Goal: Information Seeking & Learning: Learn about a topic

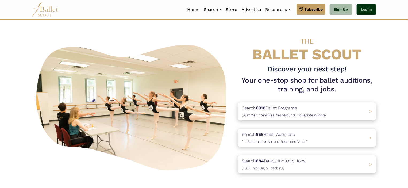
click at [362, 10] on link "Log In" at bounding box center [367, 9] width 20 height 11
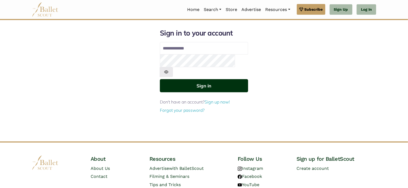
type input "**********"
click at [228, 79] on button "Sign in" at bounding box center [204, 85] width 88 height 13
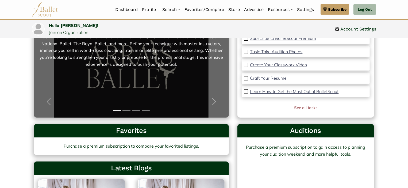
scroll to position [75, 0]
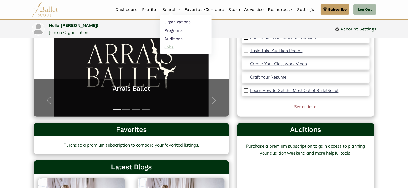
click at [179, 46] on link "Jobs" at bounding box center [185, 47] width 51 height 8
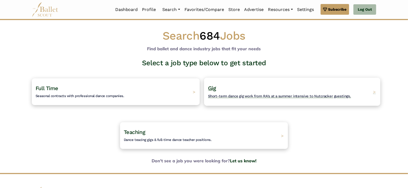
click at [228, 98] on h4 "Gig Short-term dance gig work from RA's at a summer intensive to Nutcracker gue…" at bounding box center [279, 92] width 143 height 15
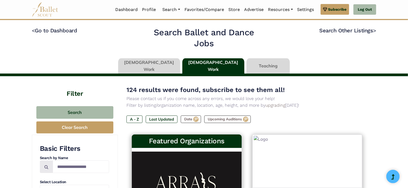
type input "******"
type input "*****"
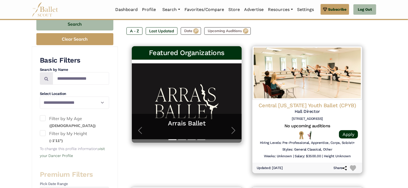
scroll to position [13, 0]
click at [167, 29] on label "Last Updated" at bounding box center [162, 30] width 32 height 7
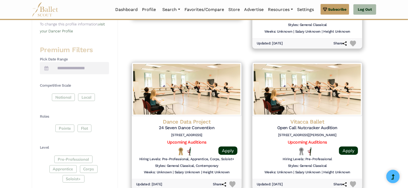
scroll to position [214, 0]
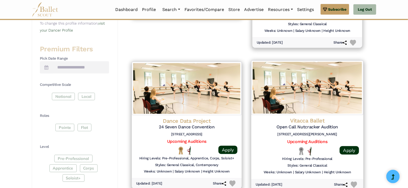
drag, startPoint x: 308, startPoint y: 121, endPoint x: 305, endPoint y: 129, distance: 8.1
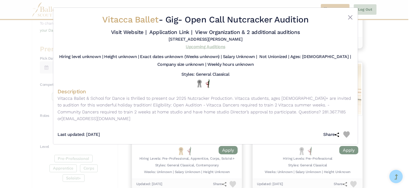
click at [205, 48] on link "Upcoming Auditions" at bounding box center [205, 46] width 39 height 5
click at [347, 18] on button "Close" at bounding box center [350, 17] width 6 height 6
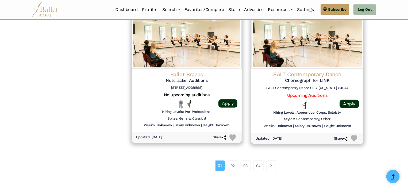
scroll to position [685, 0]
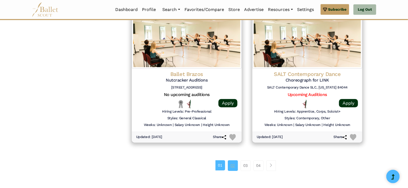
click at [235, 166] on link "02" at bounding box center [233, 165] width 10 height 11
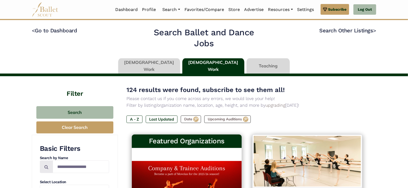
click at [169, 70] on link at bounding box center [149, 65] width 62 height 15
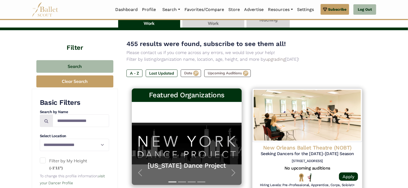
scroll to position [39, 0]
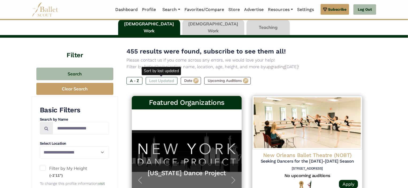
click at [168, 79] on label "Last Updated" at bounding box center [162, 80] width 32 height 7
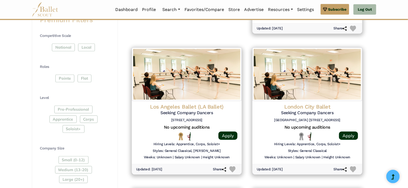
scroll to position [228, 0]
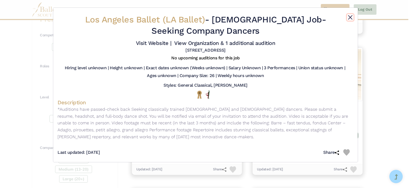
click at [347, 18] on button "Close" at bounding box center [350, 17] width 6 height 6
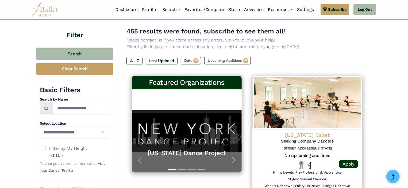
scroll to position [0, 0]
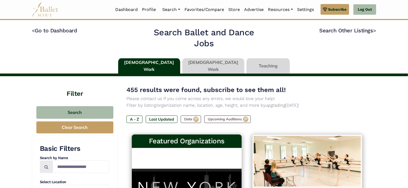
click at [218, 69] on link at bounding box center [213, 65] width 62 height 15
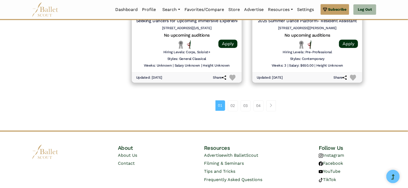
scroll to position [760, 0]
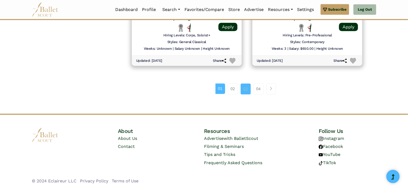
click at [245, 90] on link "03" at bounding box center [246, 88] width 10 height 11
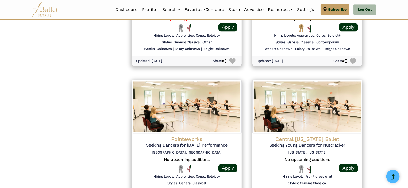
scroll to position [759, 0]
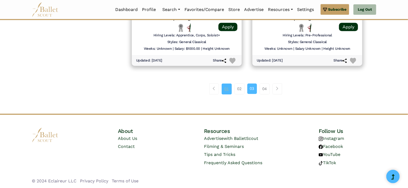
click at [231, 93] on link "01" at bounding box center [227, 88] width 10 height 11
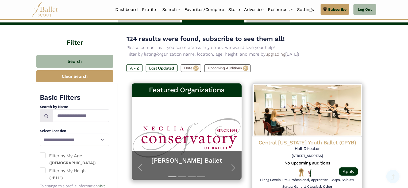
scroll to position [51, 0]
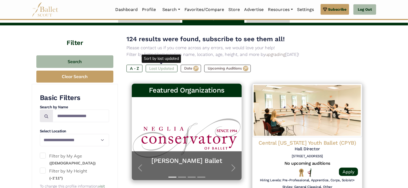
click at [170, 67] on label "Last Updated" at bounding box center [162, 68] width 32 height 7
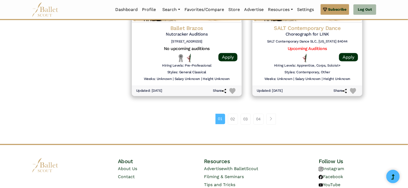
scroll to position [728, 0]
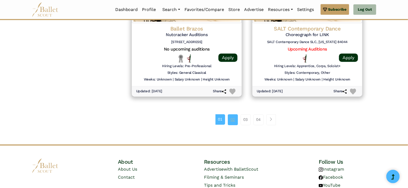
click at [234, 119] on link "02" at bounding box center [233, 119] width 10 height 11
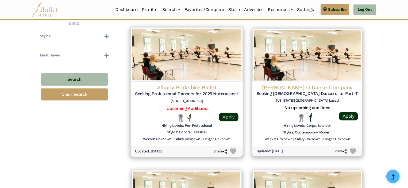
scroll to position [549, 0]
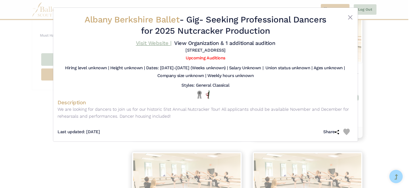
click at [167, 44] on link "Visit Website |" at bounding box center [154, 43] width 36 height 6
click at [346, 132] on img at bounding box center [346, 132] width 6 height 6
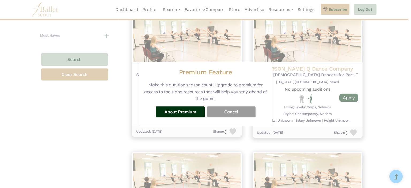
click at [243, 111] on button "Cancel" at bounding box center [231, 111] width 49 height 11
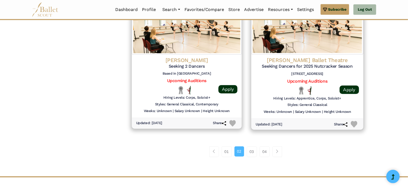
scroll to position [700, 0]
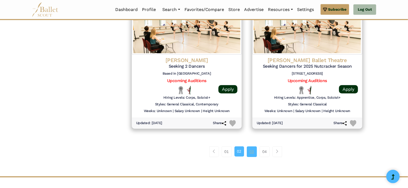
click at [247, 151] on link "03" at bounding box center [252, 151] width 10 height 11
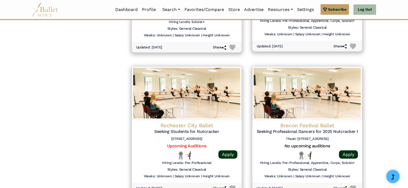
scroll to position [760, 0]
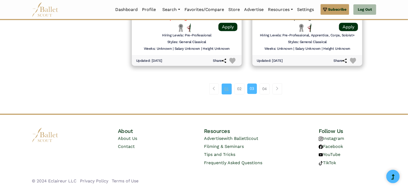
click at [229, 84] on link "01" at bounding box center [227, 88] width 10 height 11
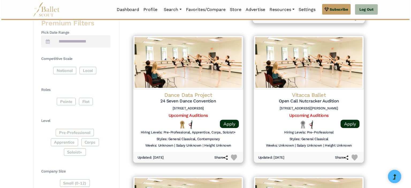
scroll to position [240, 0]
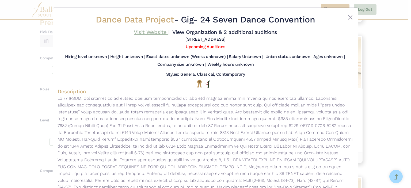
click at [155, 32] on link "Visit Website |" at bounding box center [152, 32] width 36 height 6
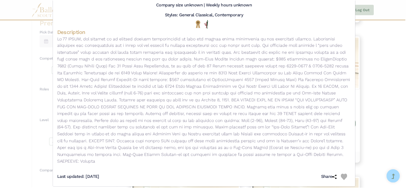
scroll to position [0, 0]
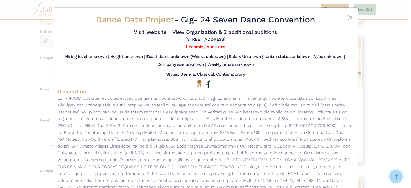
click at [374, 58] on div "Dance Data Project - Gig - 24 Seven Dance Convention Visit Website | View Organ…" at bounding box center [205, 94] width 411 height 188
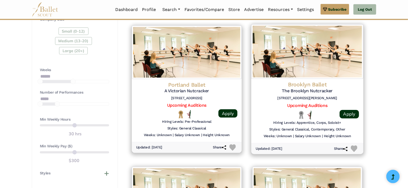
scroll to position [392, 0]
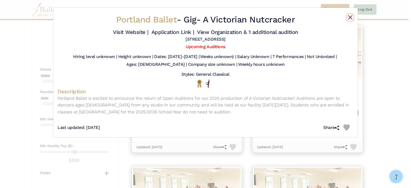
click at [352, 19] on button "Close" at bounding box center [350, 17] width 6 height 6
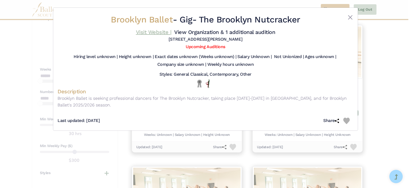
click at [155, 30] on link "Visit Website |" at bounding box center [154, 32] width 36 height 6
click at [347, 16] on button "Close" at bounding box center [350, 17] width 6 height 6
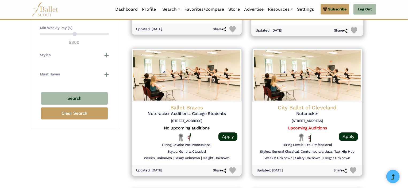
scroll to position [510, 0]
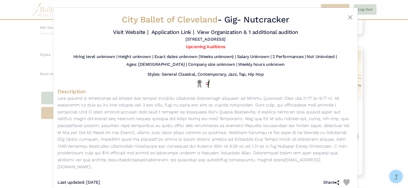
click at [358, 98] on div "City Ballet of Cleveland - Gig - Nutcracker Visit Website | Application Link | …" at bounding box center [205, 94] width 411 height 188
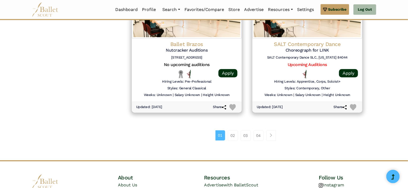
scroll to position [717, 0]
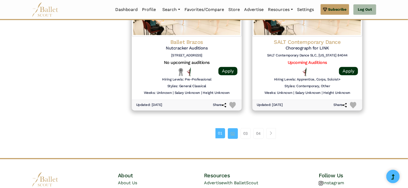
click at [235, 127] on div "01 02 03 04" at bounding box center [246, 136] width 241 height 28
click at [246, 133] on link "03" at bounding box center [246, 133] width 10 height 11
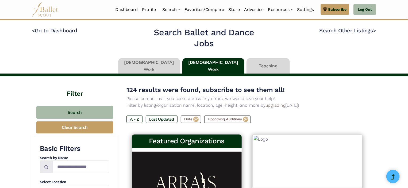
type input "******"
type input "*****"
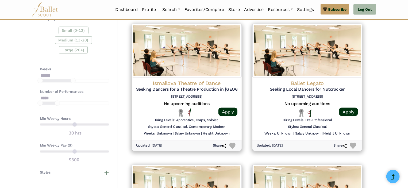
scroll to position [393, 0]
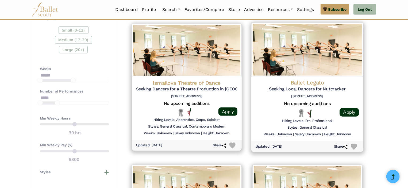
click at [306, 79] on div "Ballet Legato Seeking Local Dancers for Nutcracker [STREET_ADDRESS] No upcoming…" at bounding box center [307, 109] width 112 height 64
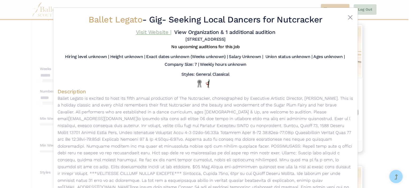
click at [158, 32] on link "Visit Website |" at bounding box center [154, 32] width 36 height 6
click at [349, 18] on button "Close" at bounding box center [350, 17] width 6 height 6
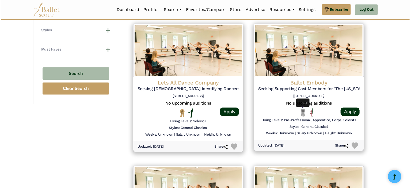
scroll to position [535, 0]
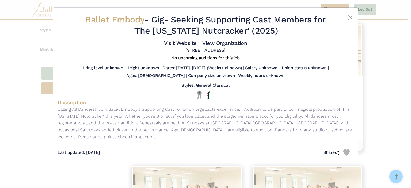
click at [381, 104] on div "Ballet Embody - Gig - Seeking Supporting Cast Members for 'The Maryland Nutcrac…" at bounding box center [205, 94] width 411 height 188
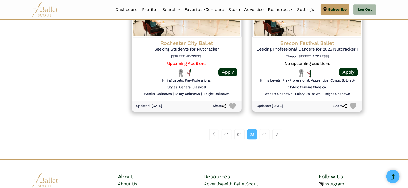
scroll to position [718, 0]
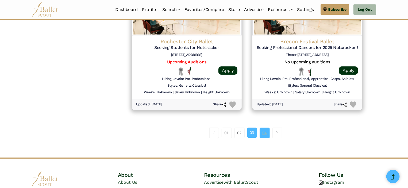
click at [264, 128] on link "04" at bounding box center [265, 133] width 10 height 11
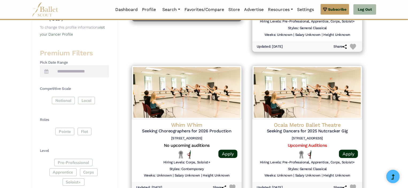
scroll to position [209, 0]
